Goal: Complete application form

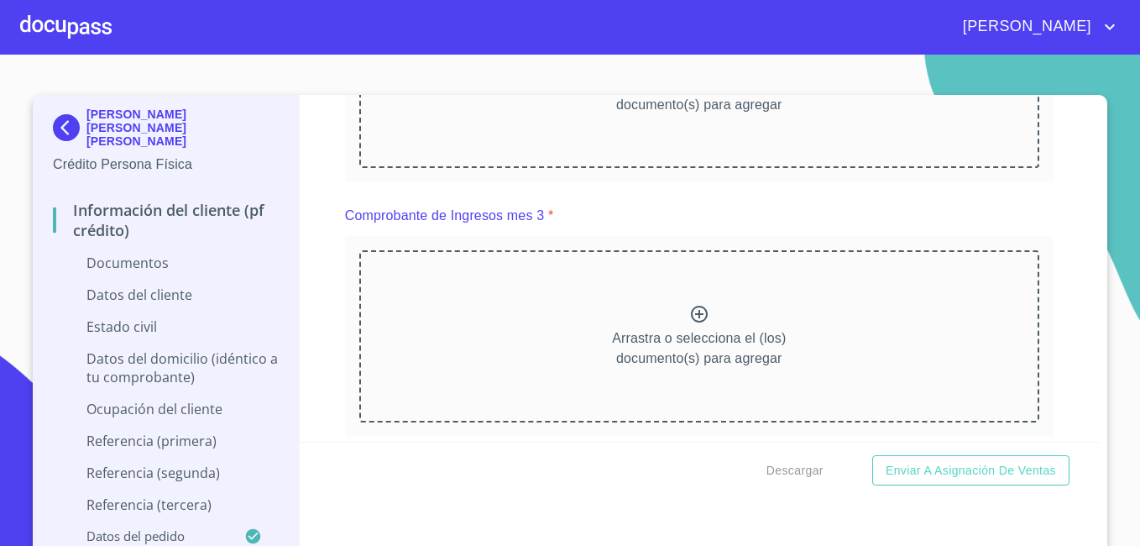
scroll to position [1279, 0]
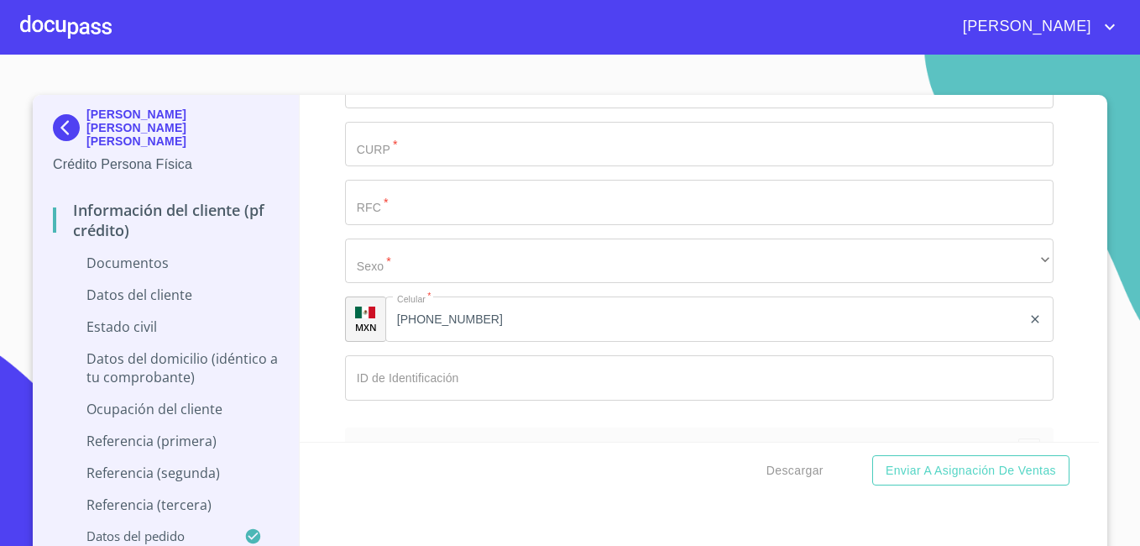
scroll to position [3966, 0]
